Goal: Information Seeking & Learning: Learn about a topic

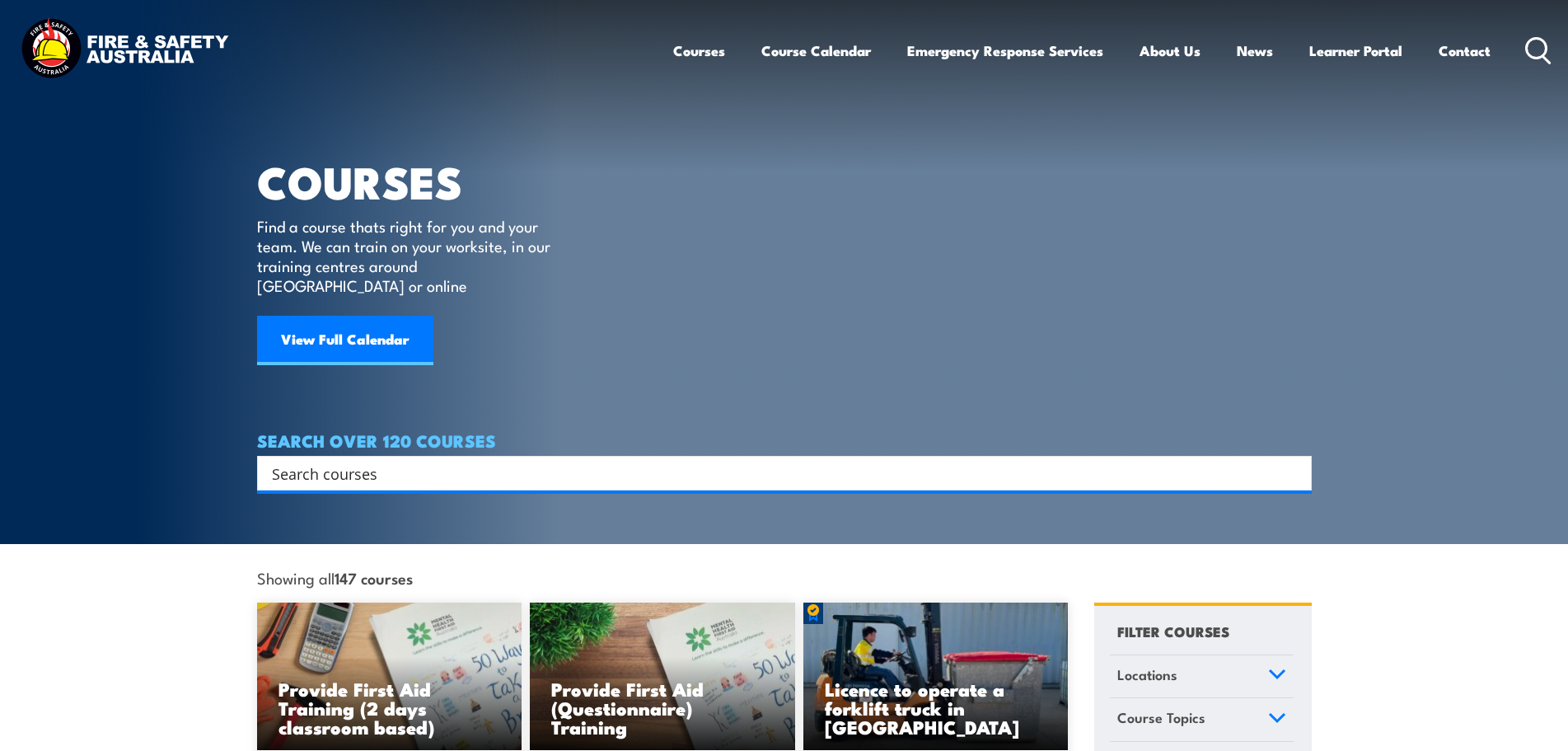
click at [315, 460] on input "Search input" at bounding box center [773, 472] width 1004 height 25
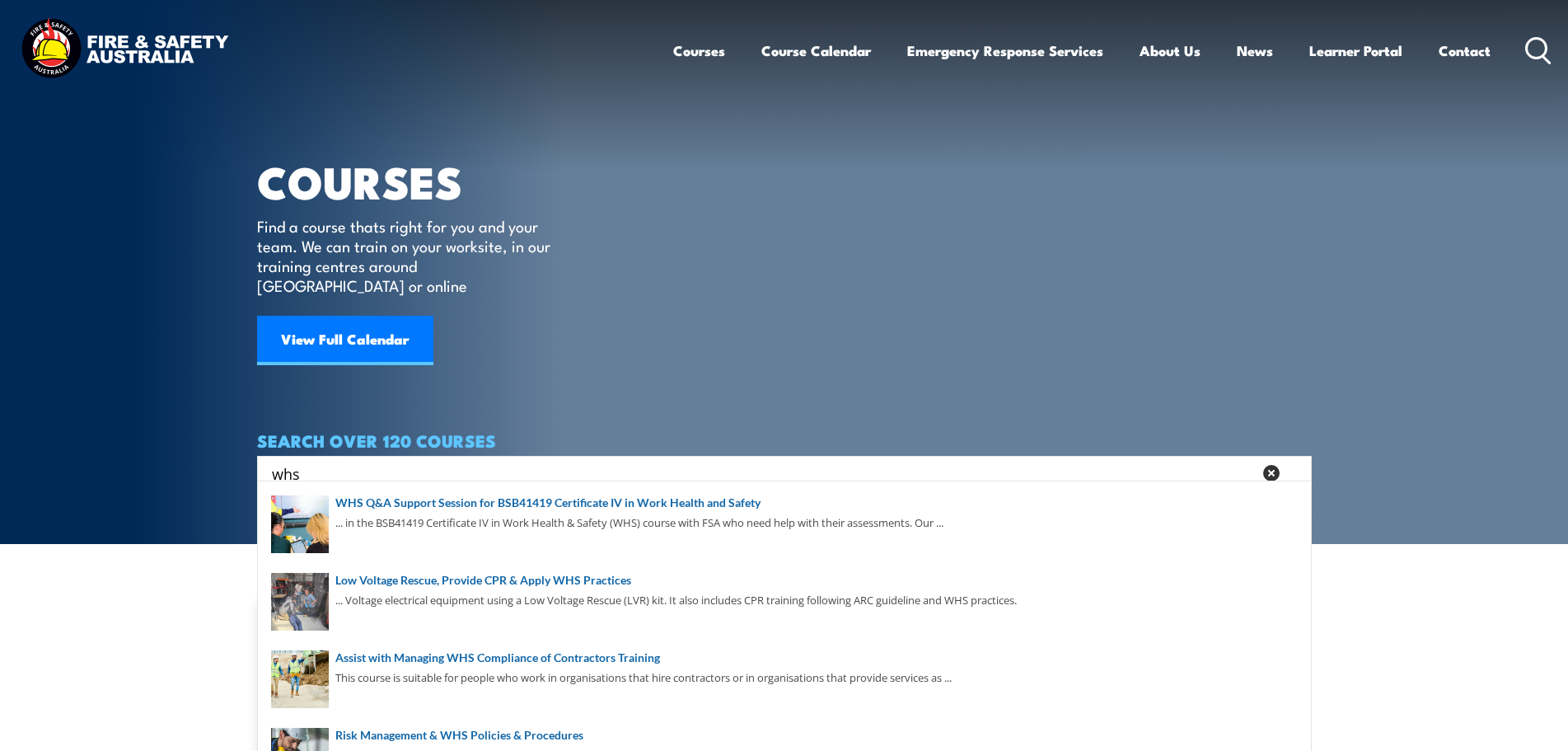
type input "whs"
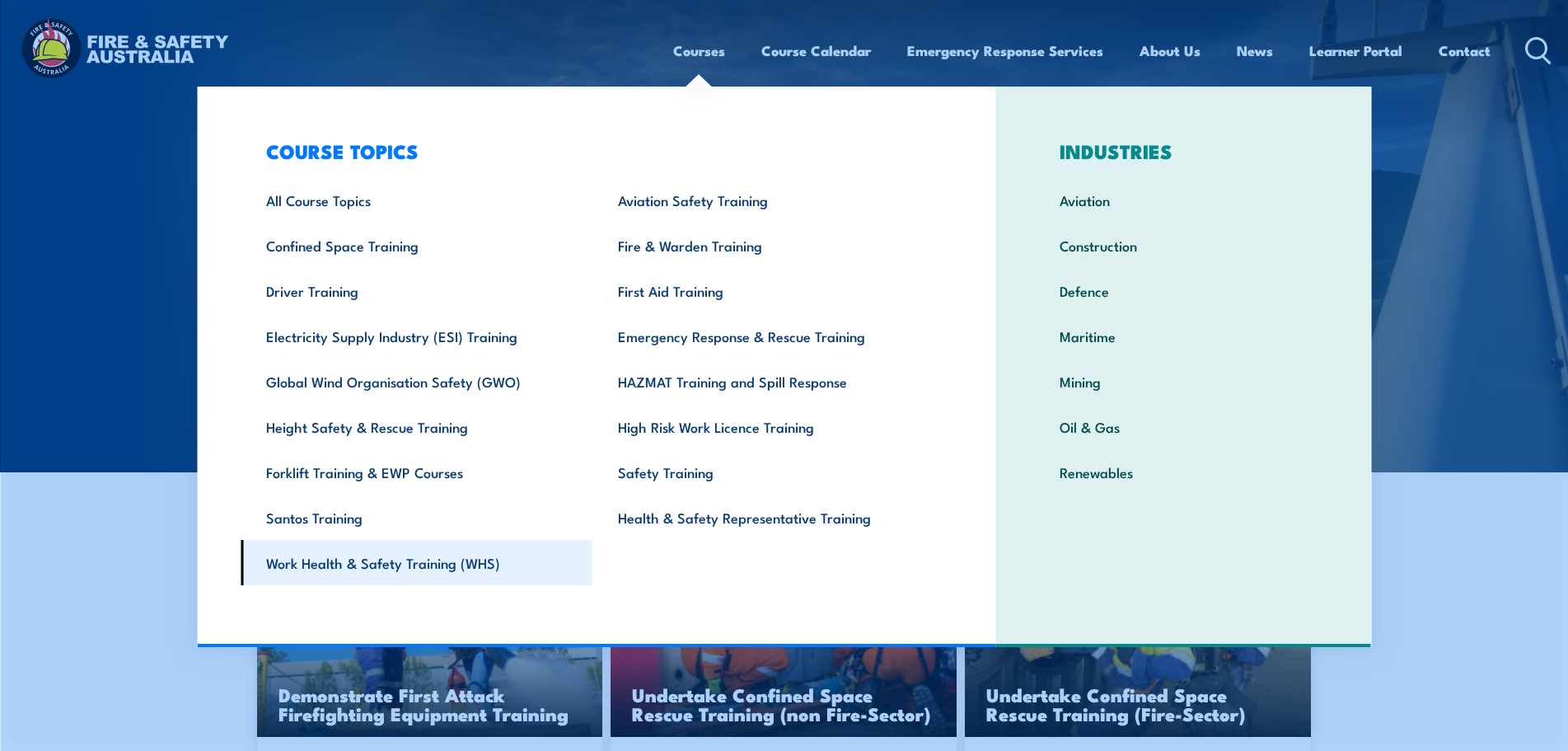
click at [379, 571] on link "Work Health & Safety Training (WHS)" at bounding box center [417, 562] width 352 height 46
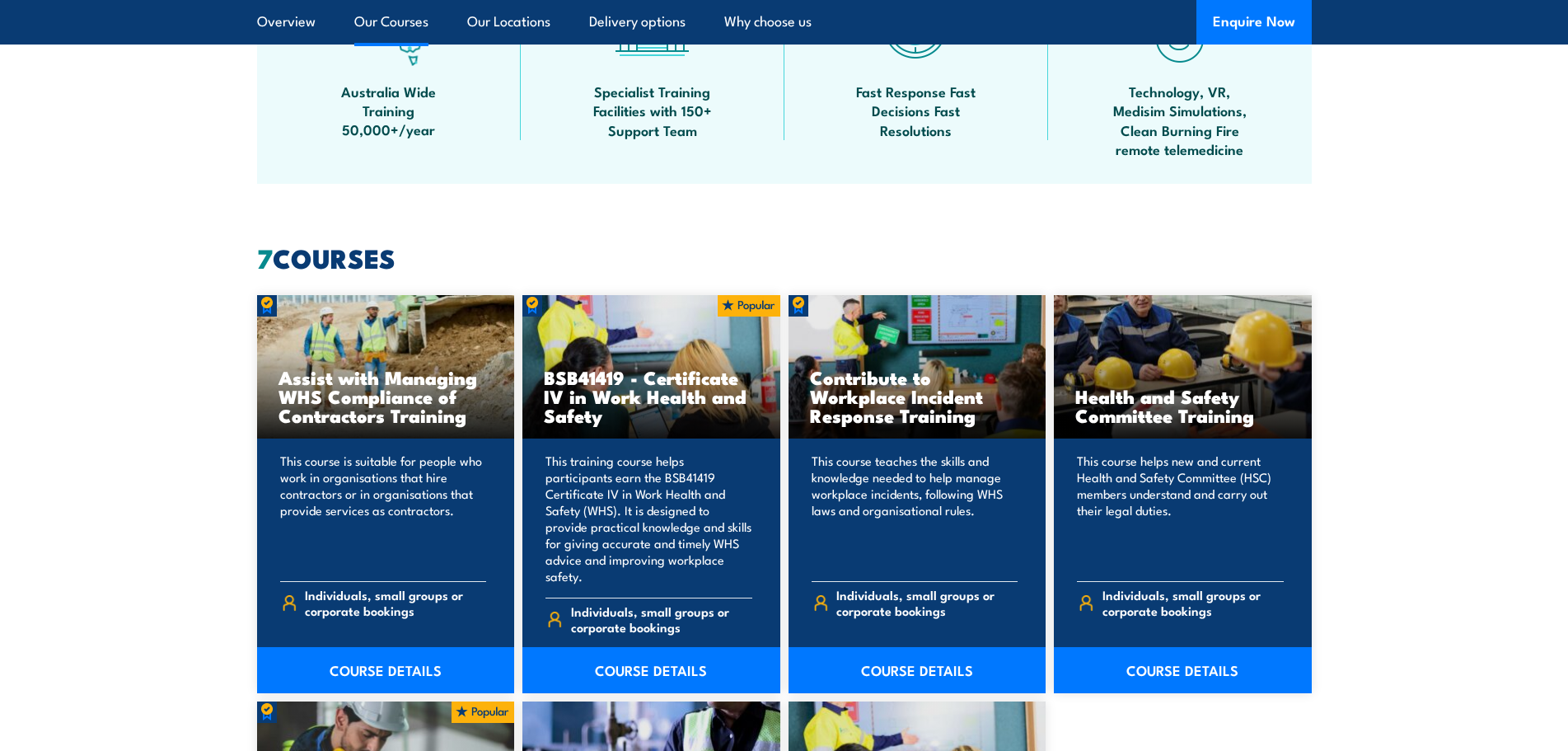
scroll to position [1071, 0]
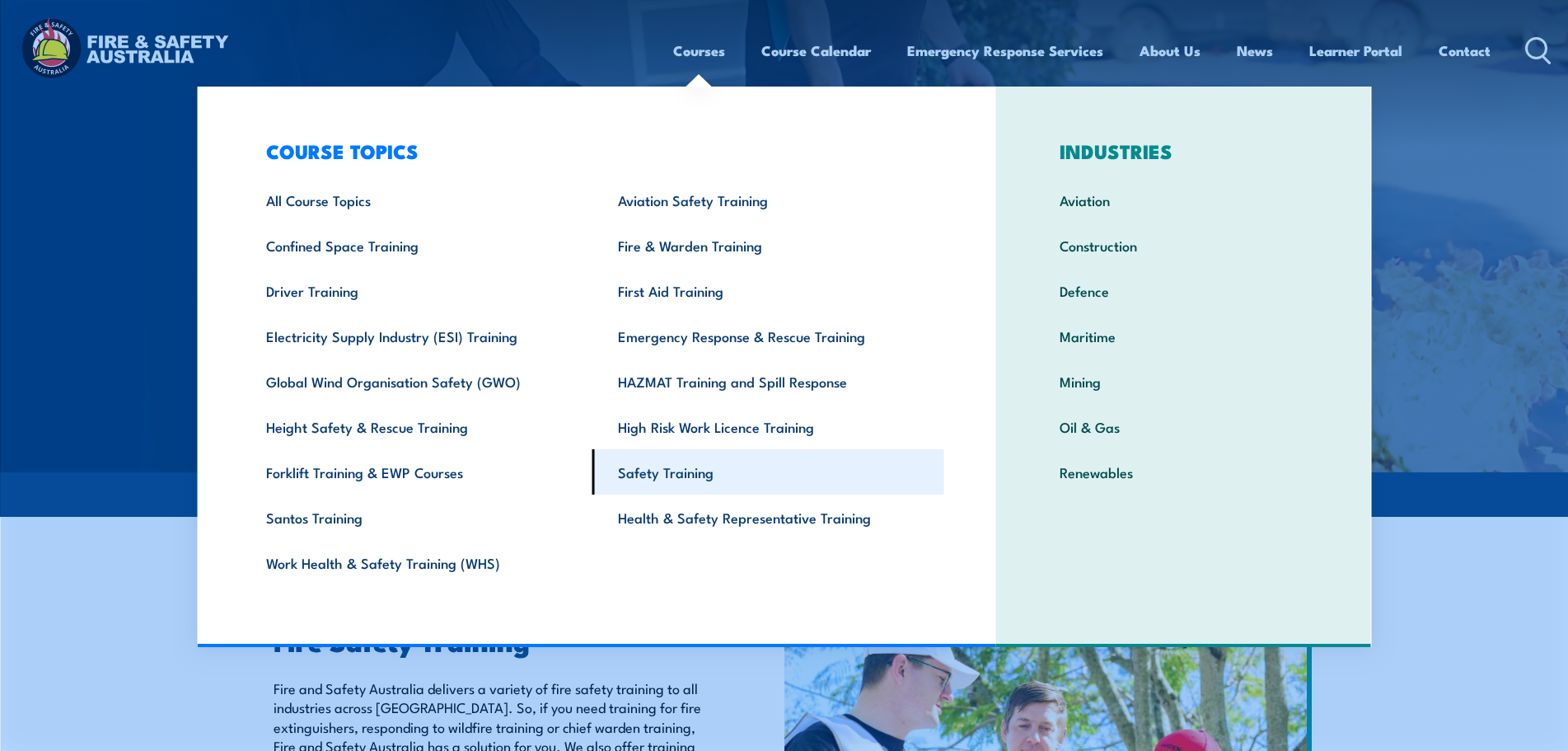
click at [691, 480] on link "Safety Training" at bounding box center [769, 472] width 352 height 46
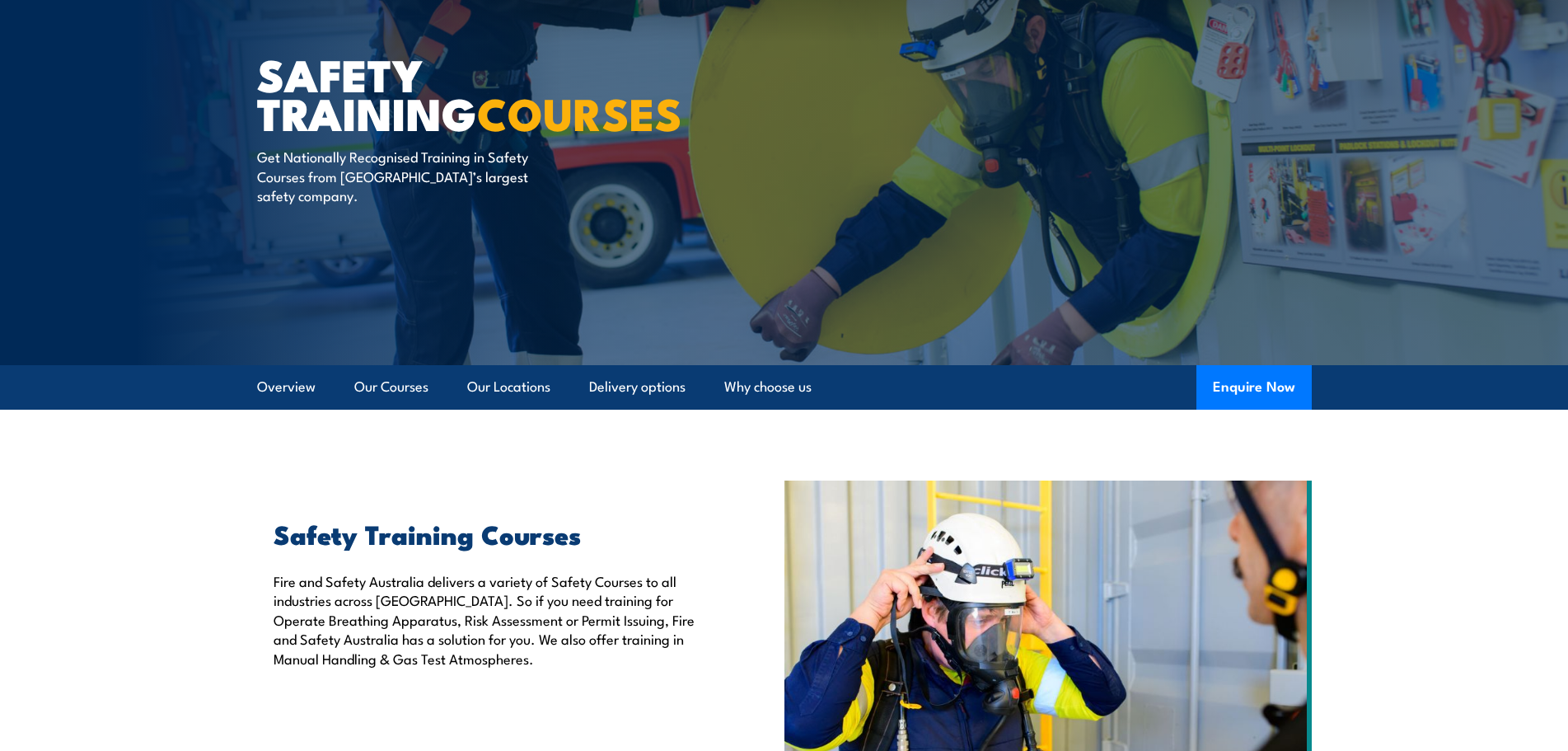
scroll to position [82, 0]
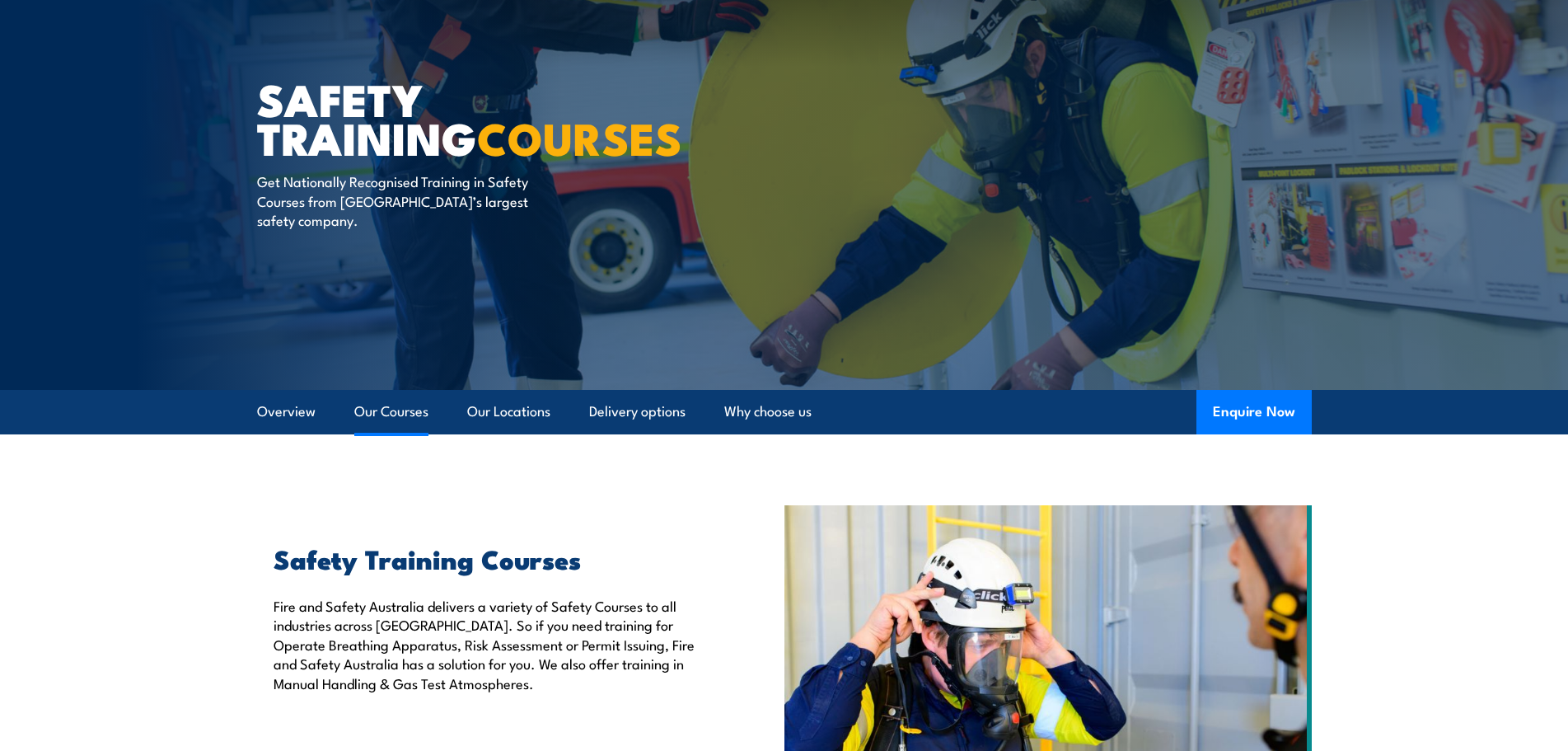
click at [399, 411] on link "Our Courses" at bounding box center [391, 412] width 74 height 44
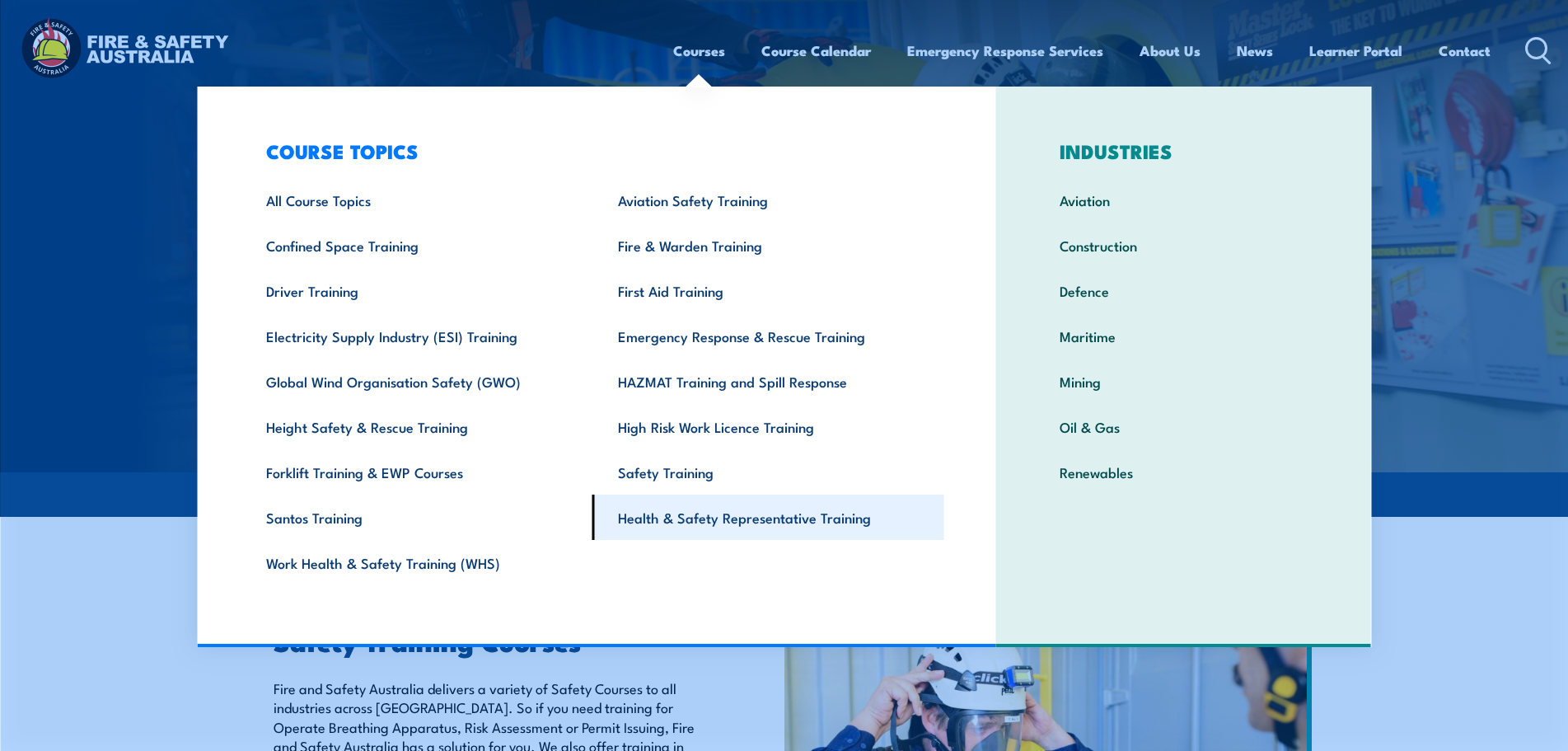
click at [797, 520] on link "Health & Safety Representative Training" at bounding box center [769, 517] width 352 height 46
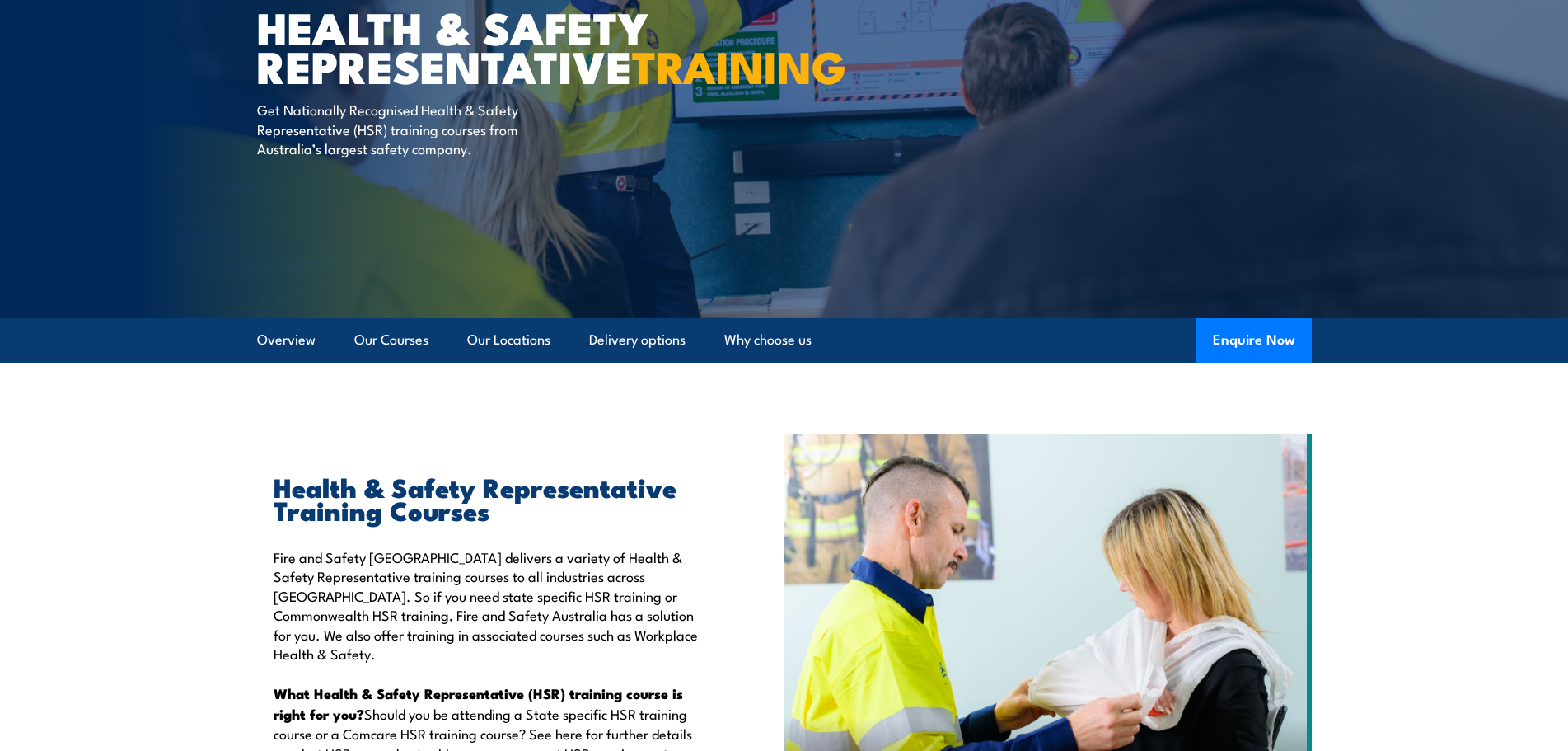
scroll to position [82, 0]
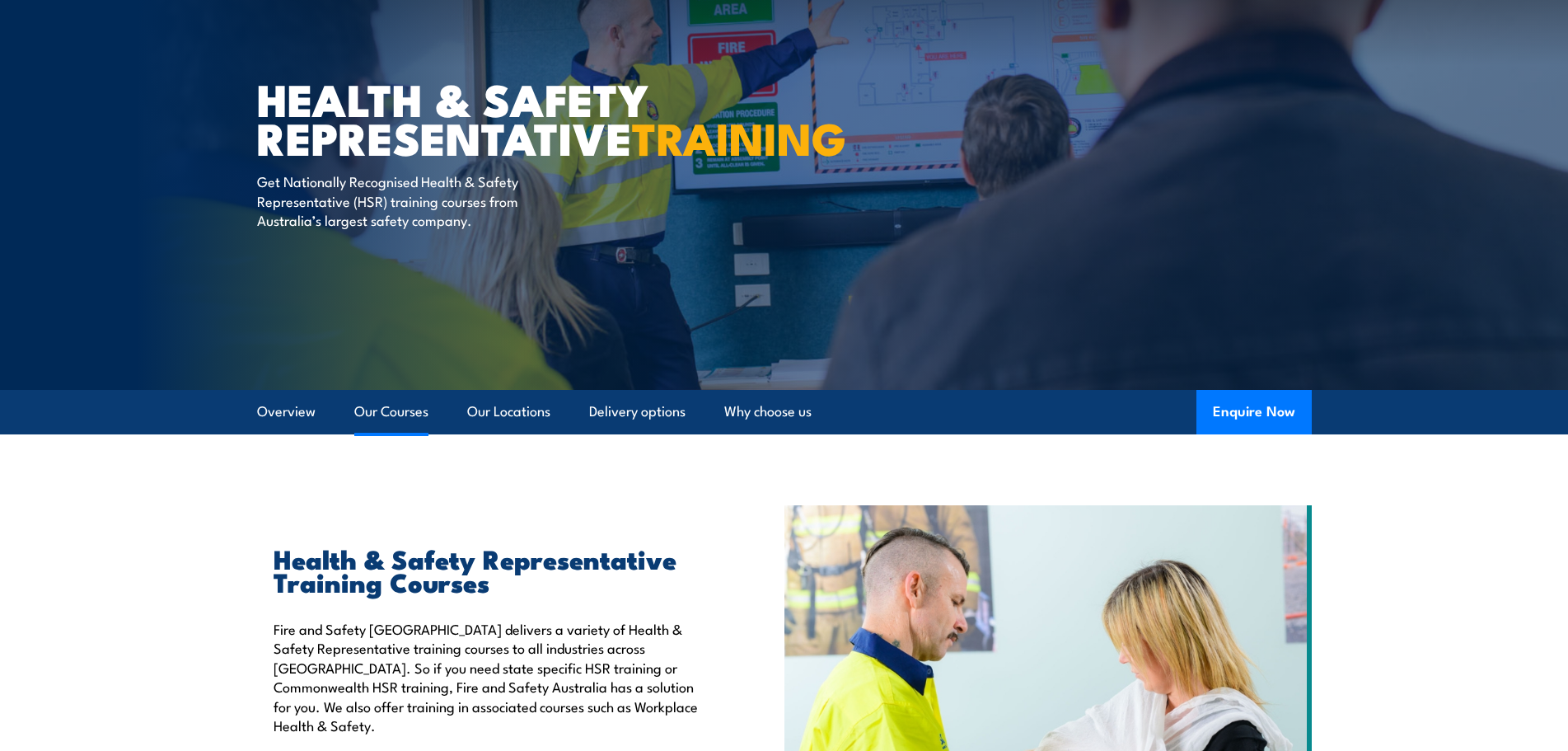
click at [385, 407] on link "Our Courses" at bounding box center [391, 412] width 74 height 44
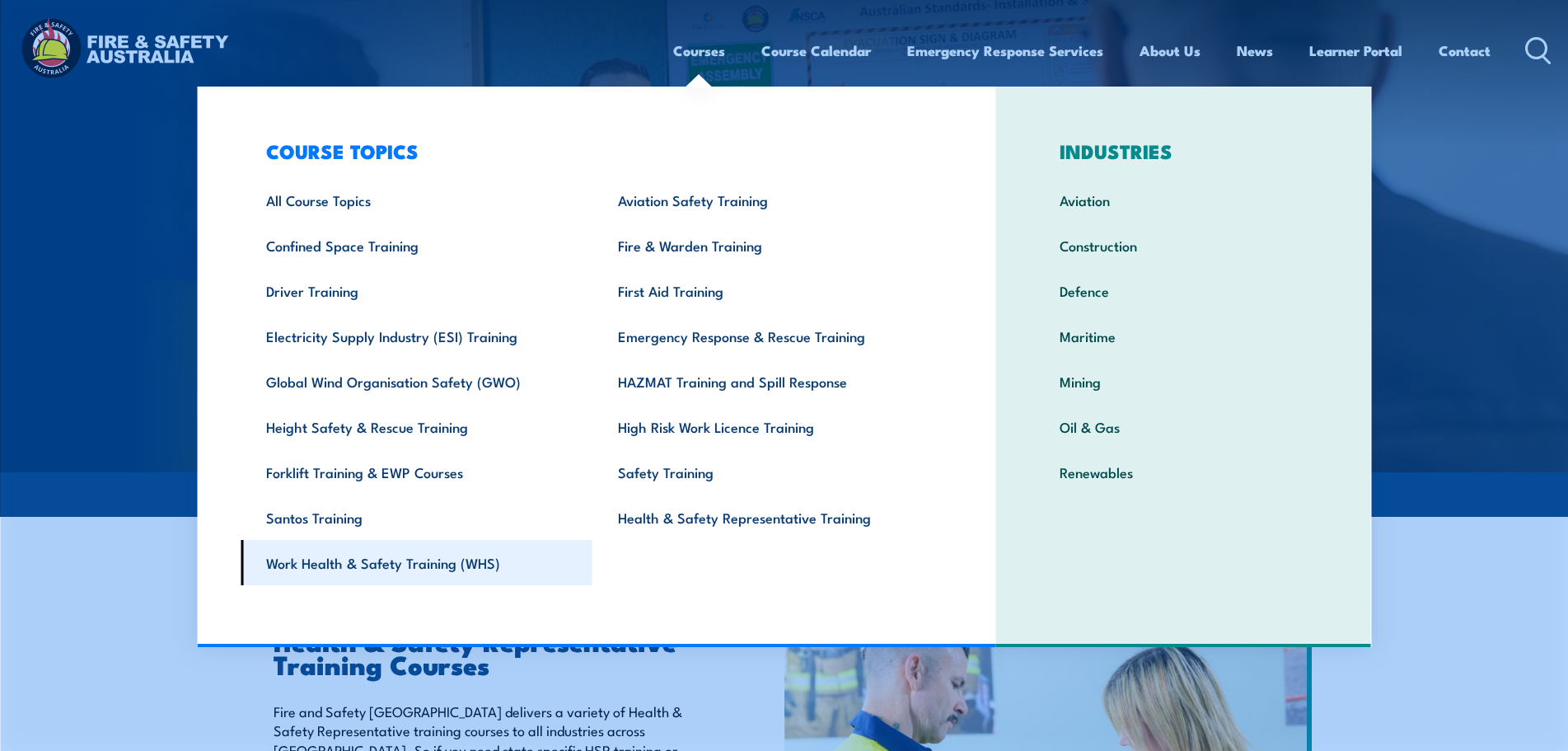
click at [372, 564] on link "Work Health & Safety Training (WHS)" at bounding box center [417, 562] width 352 height 46
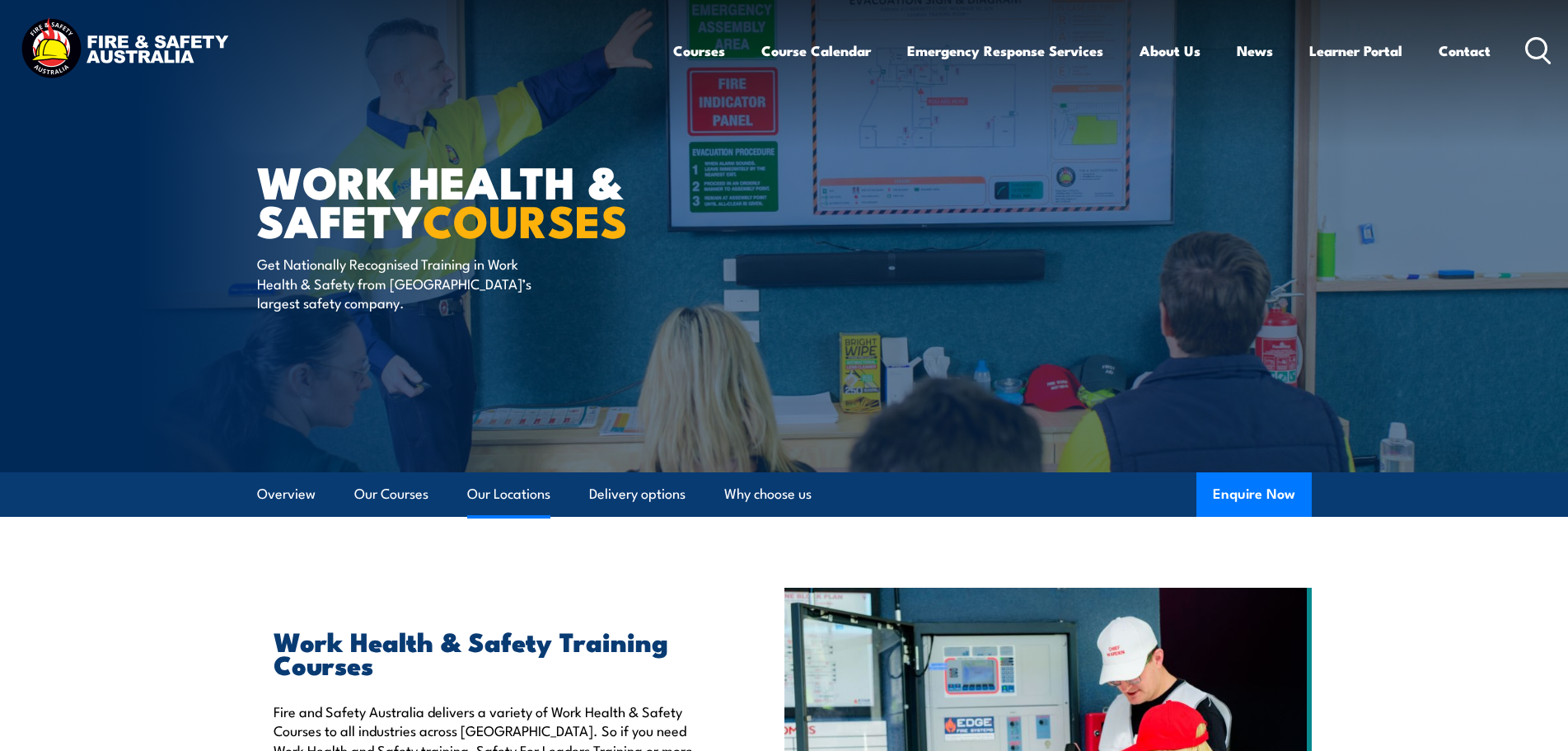
click at [504, 489] on link "Our Locations" at bounding box center [509, 494] width 83 height 44
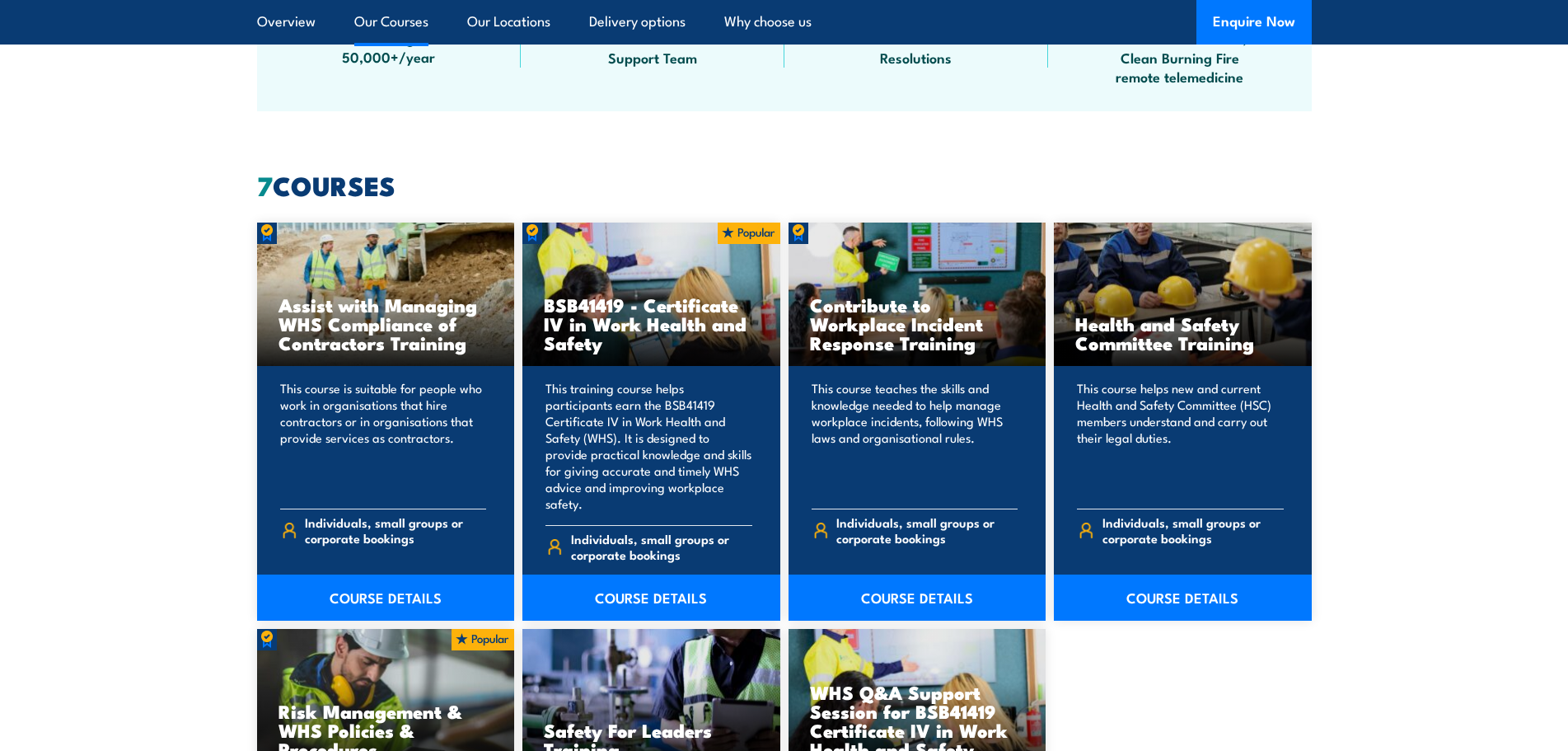
scroll to position [1149, 0]
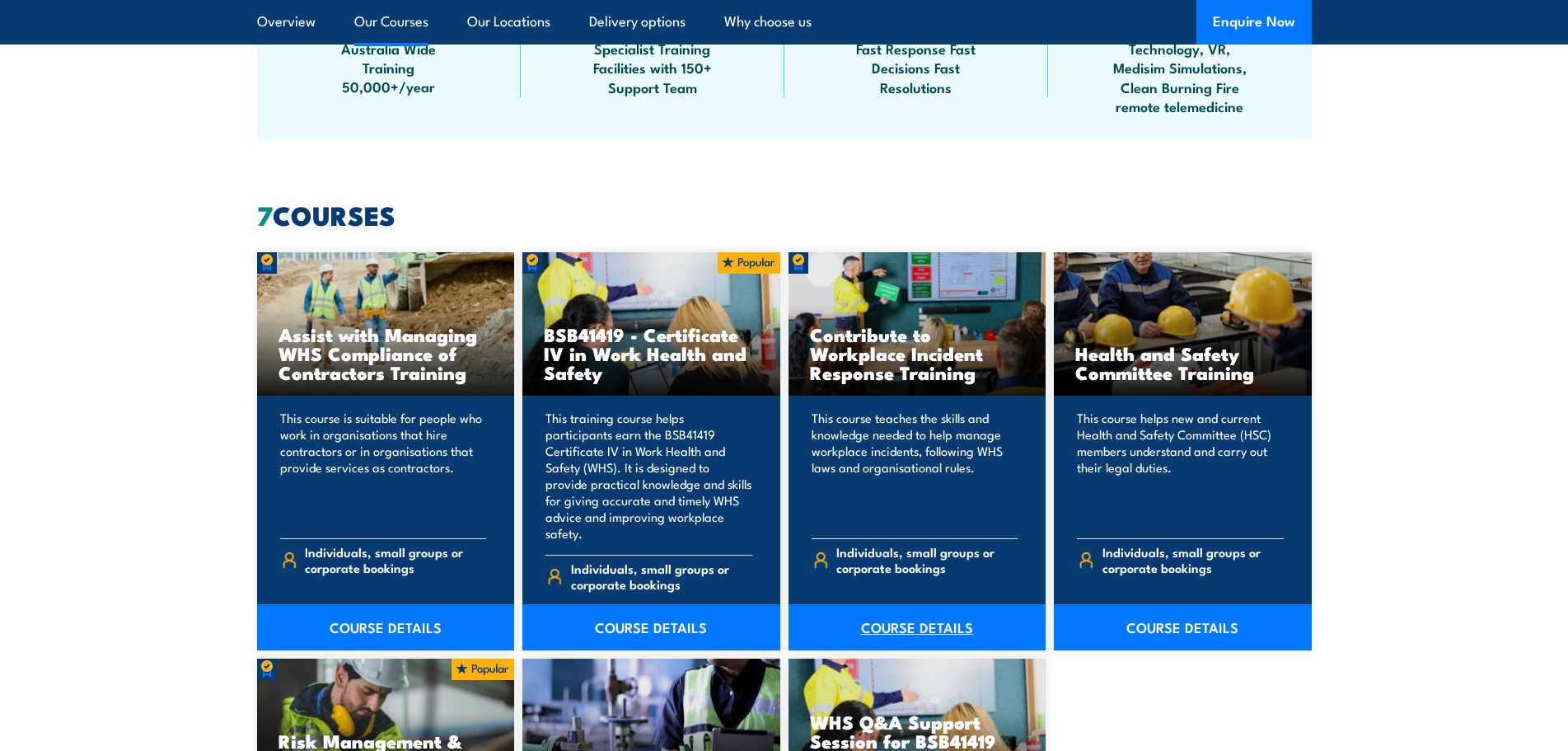
click at [893, 604] on link "COURSE DETAILS" at bounding box center [917, 627] width 258 height 46
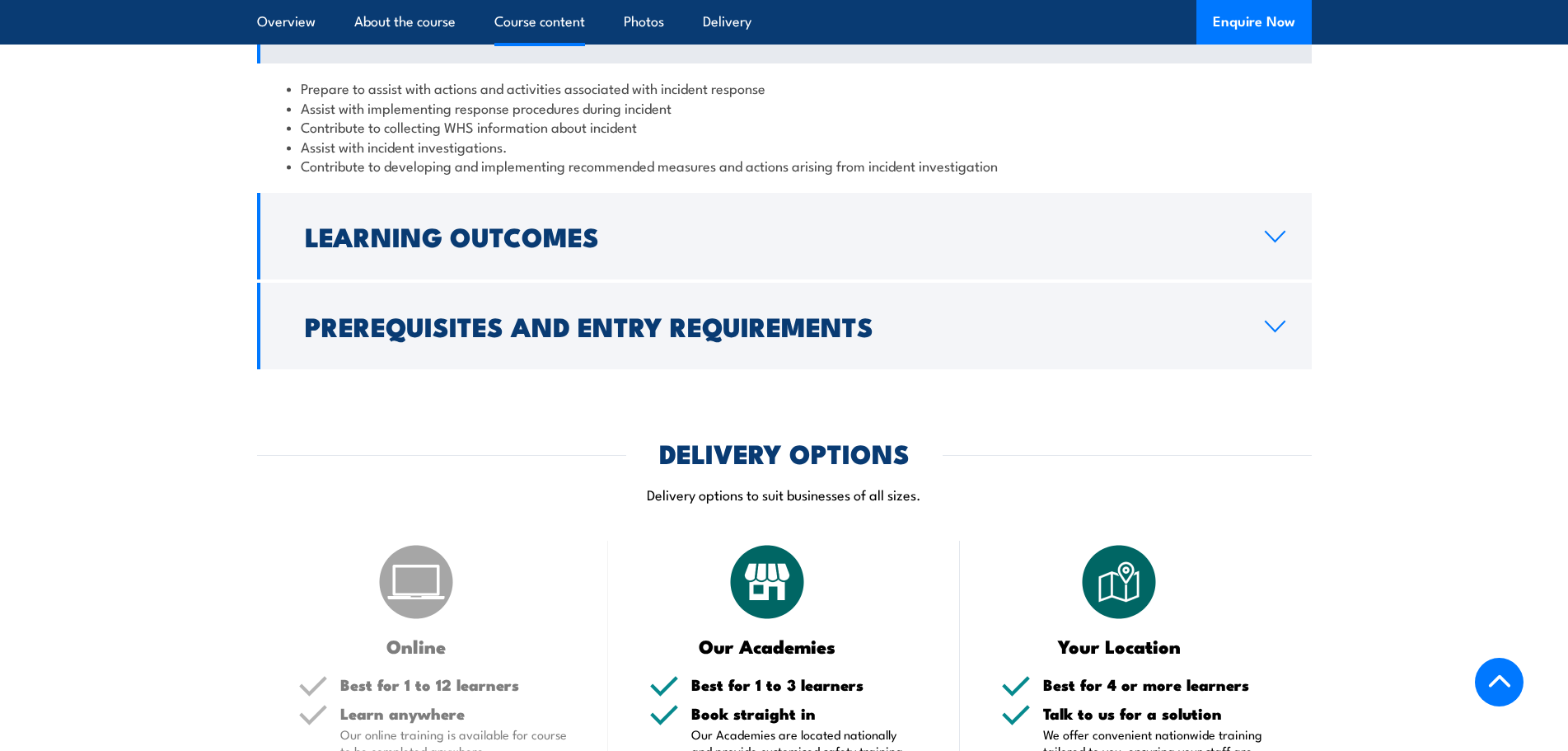
scroll to position [1401, 0]
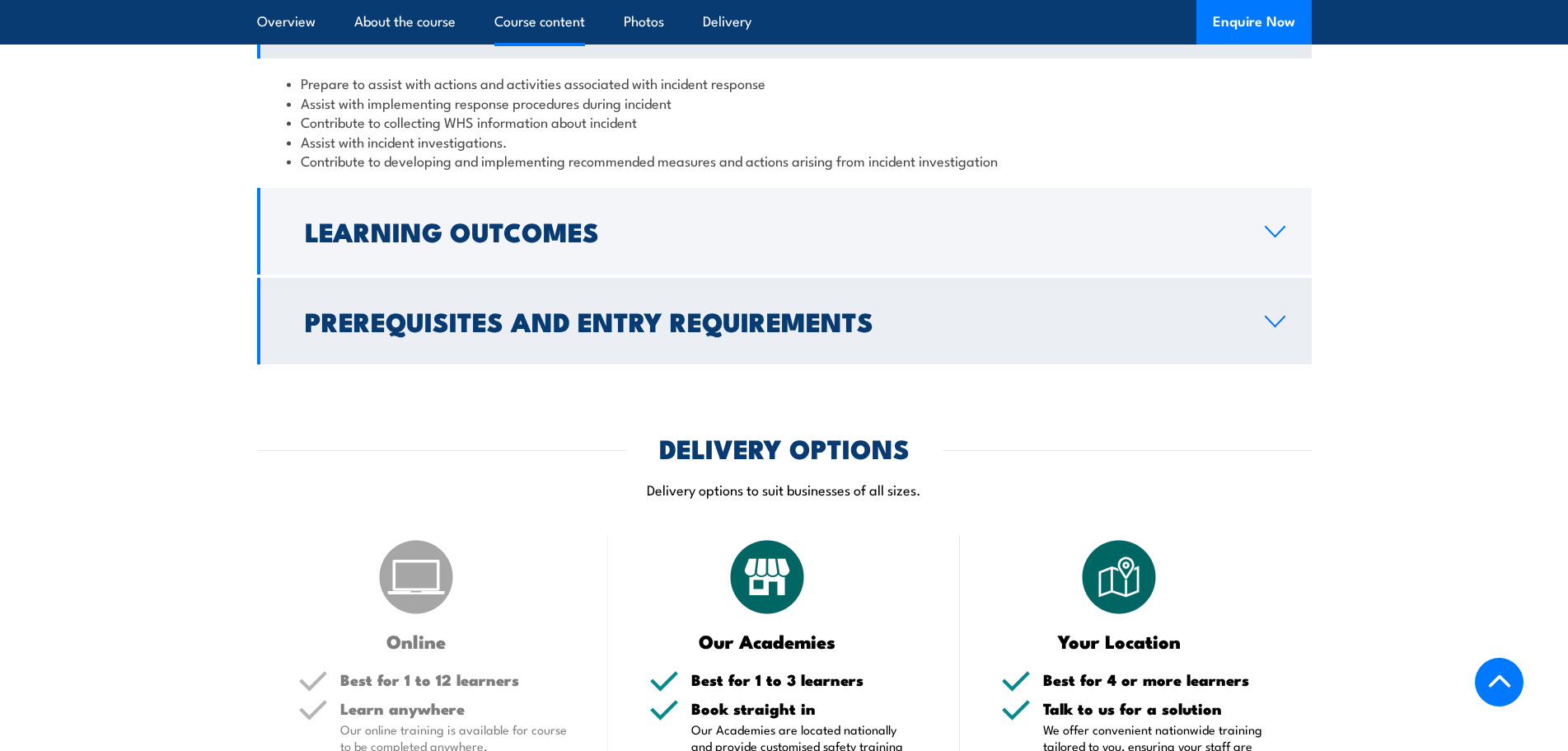
click at [1273, 365] on link "Prerequisites and Entry Requirements" at bounding box center [784, 321] width 1055 height 87
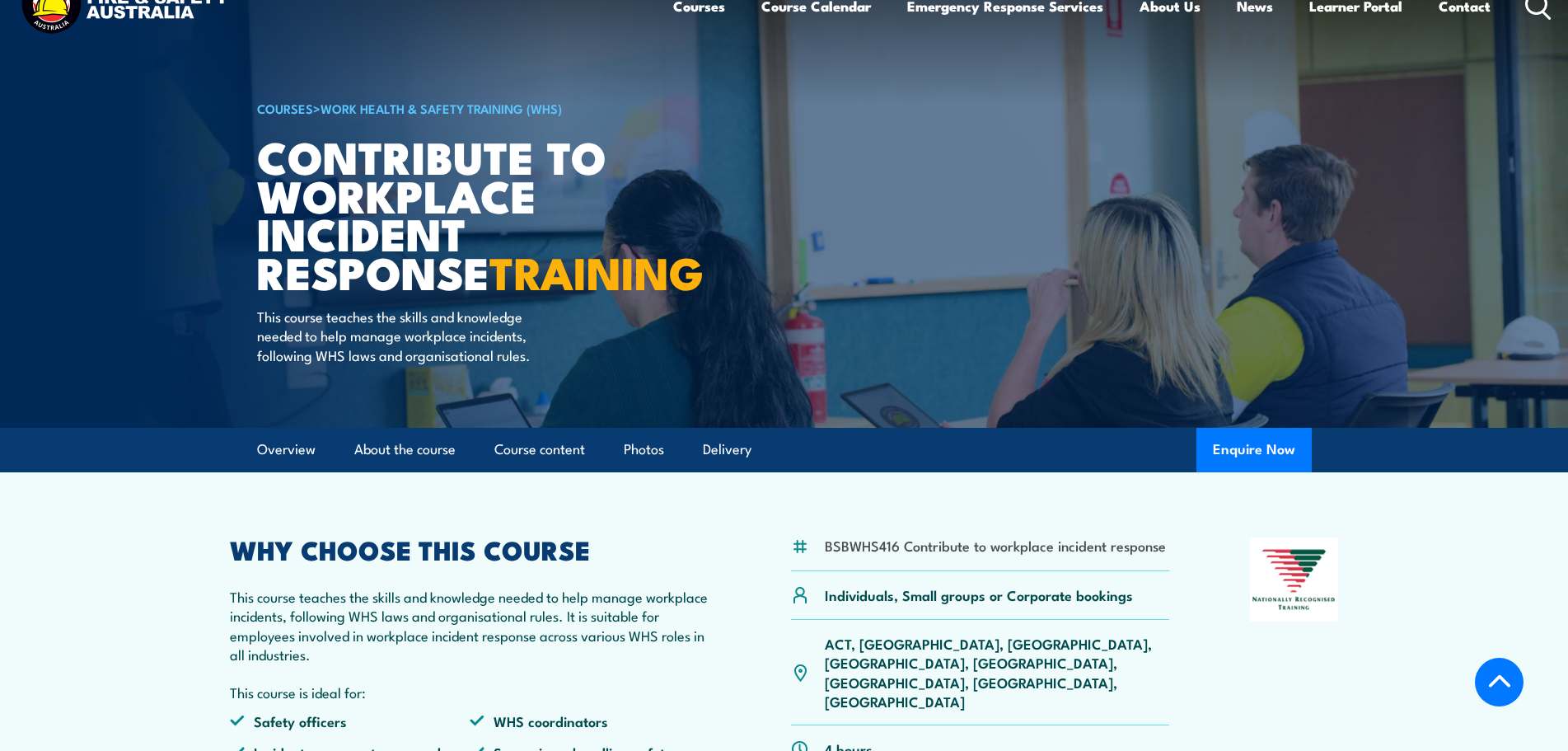
scroll to position [0, 0]
